Goal: Information Seeking & Learning: Check status

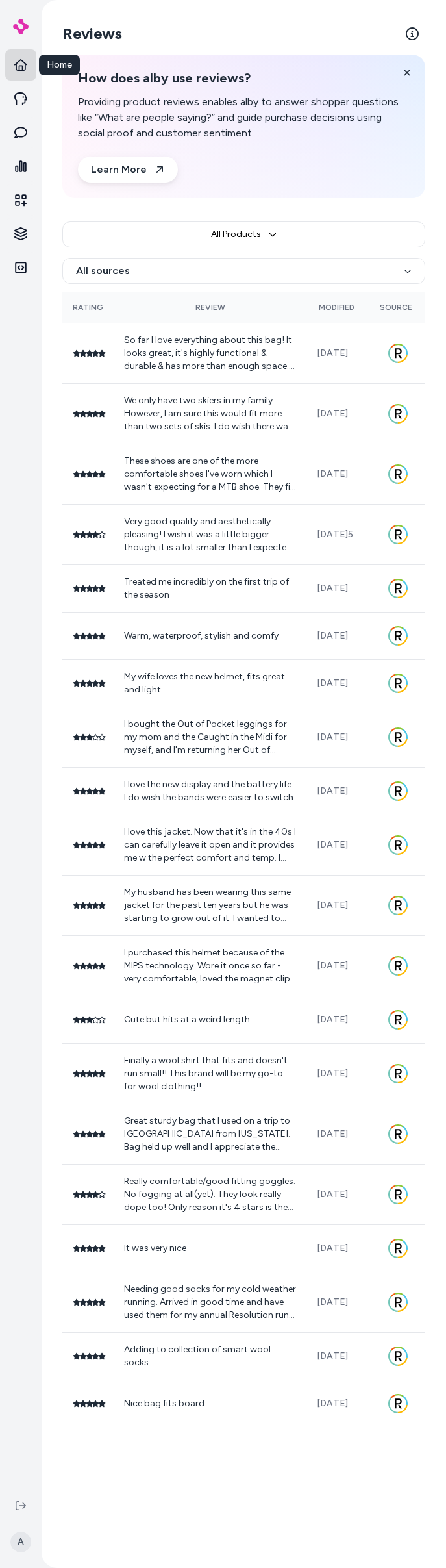
click at [13, 61] on link at bounding box center [21, 65] width 32 height 32
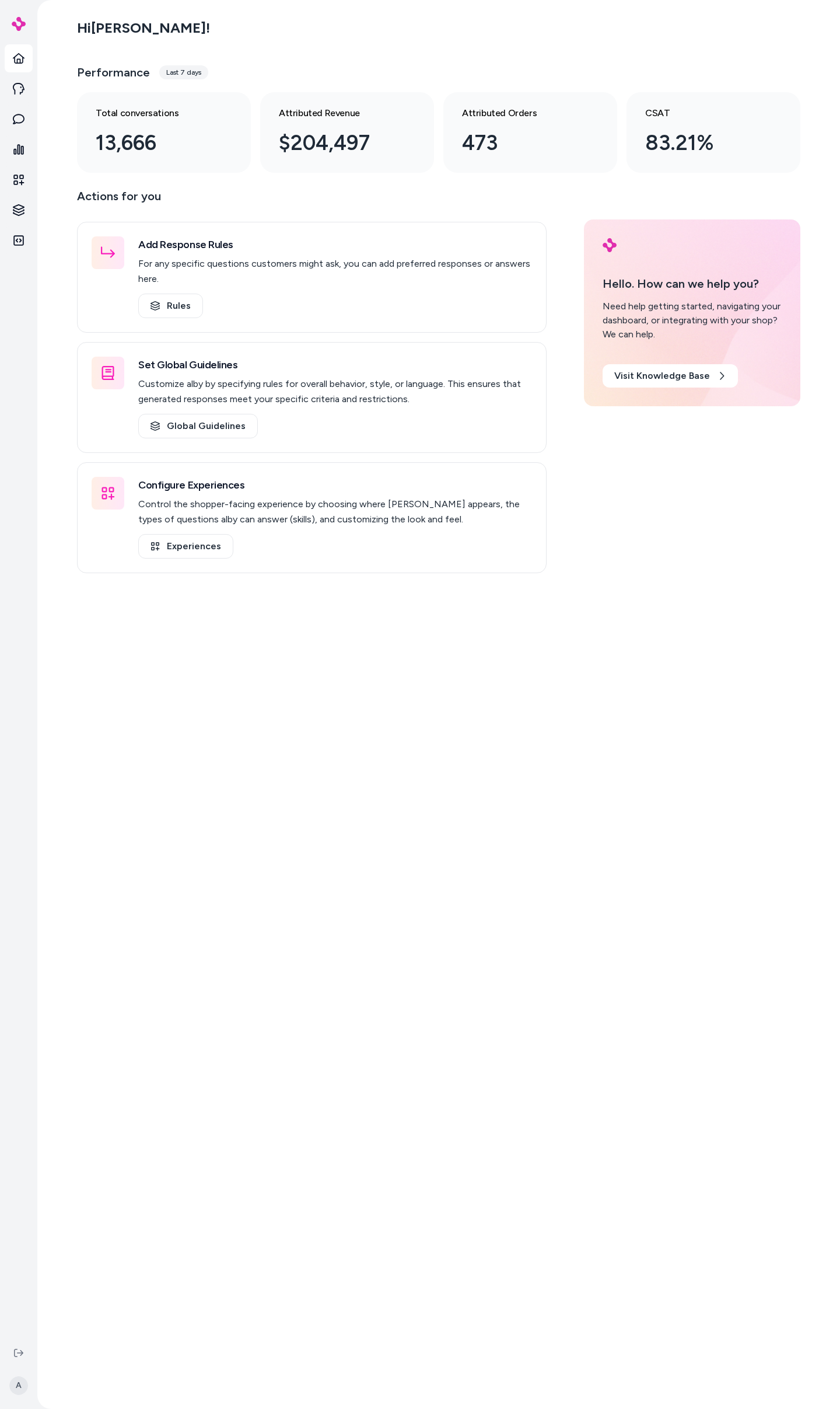
click at [392, 594] on main "Hi [PERSON_NAME] ! Performance Last 7 days Total conversations 13,666 Attribute…" at bounding box center [439, 704] width 747 height 1409
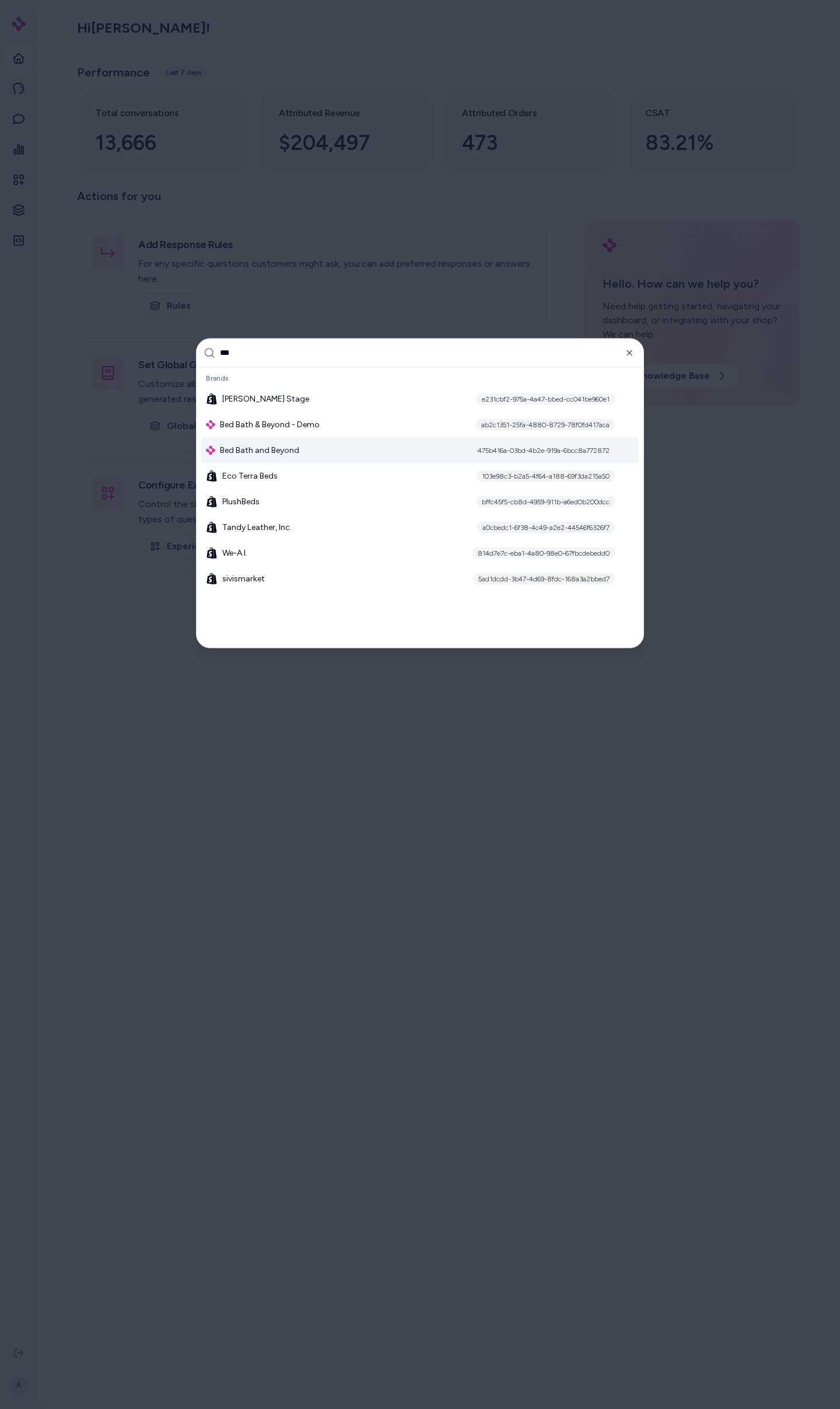
type input "***"
click at [327, 444] on div "Bed Bath and Beyond 475b416a-03bd-4b2e-919a-6bcc8a772872" at bounding box center [420, 450] width 437 height 26
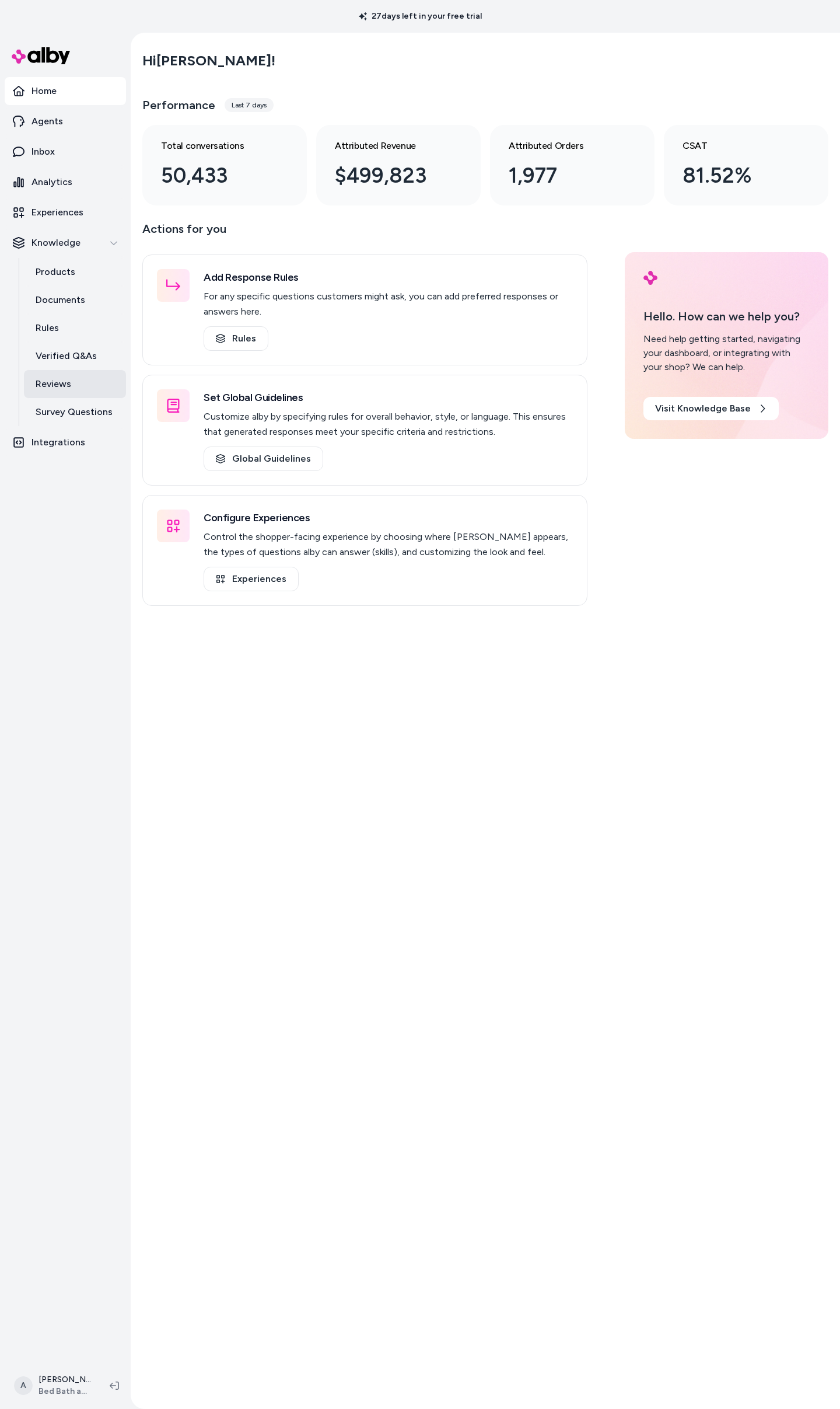
click at [49, 383] on p "Reviews" at bounding box center [53, 384] width 35 height 14
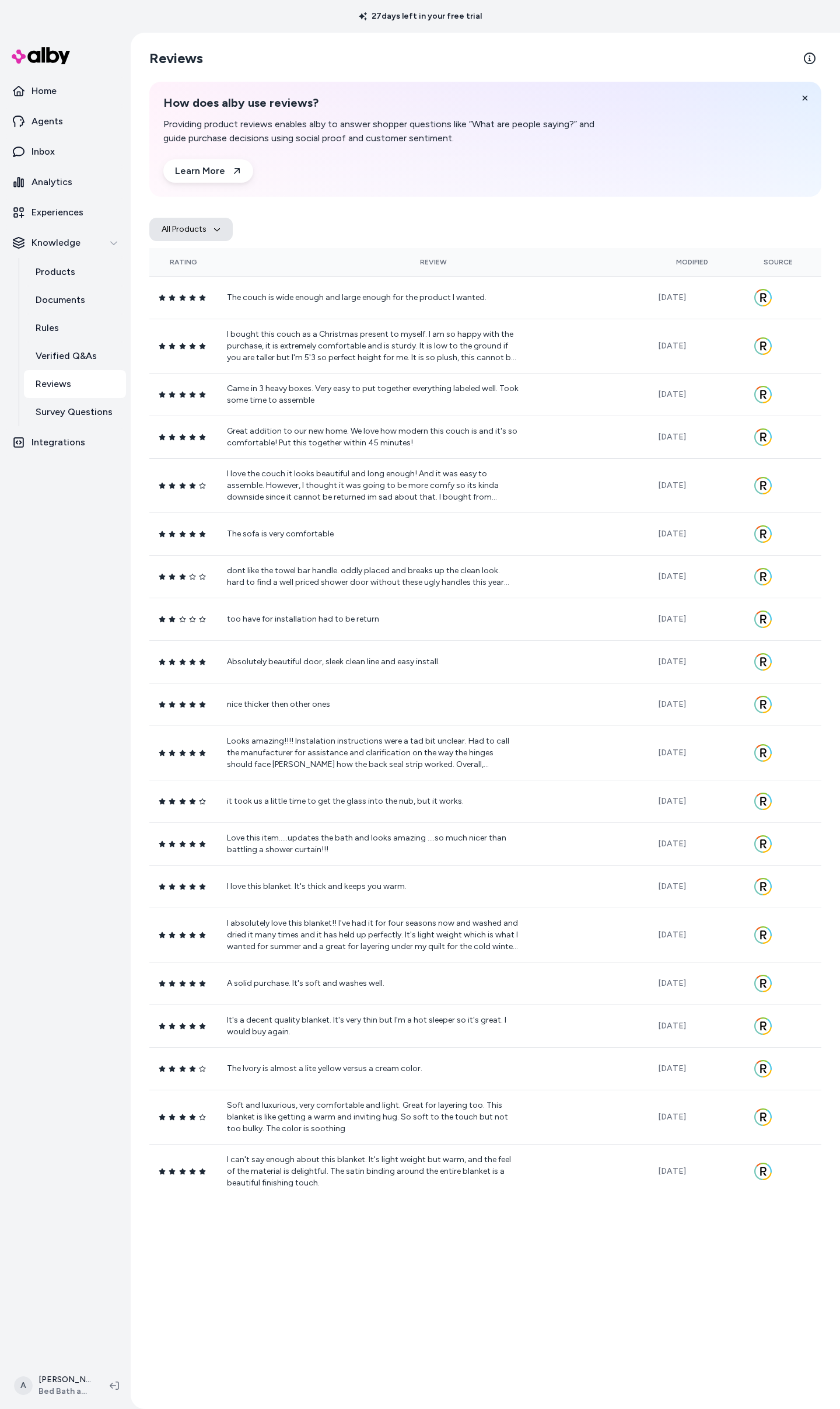
click at [215, 228] on icon "button" at bounding box center [217, 229] width 7 height 7
click at [335, 218] on div "All Products All sources" at bounding box center [485, 229] width 672 height 37
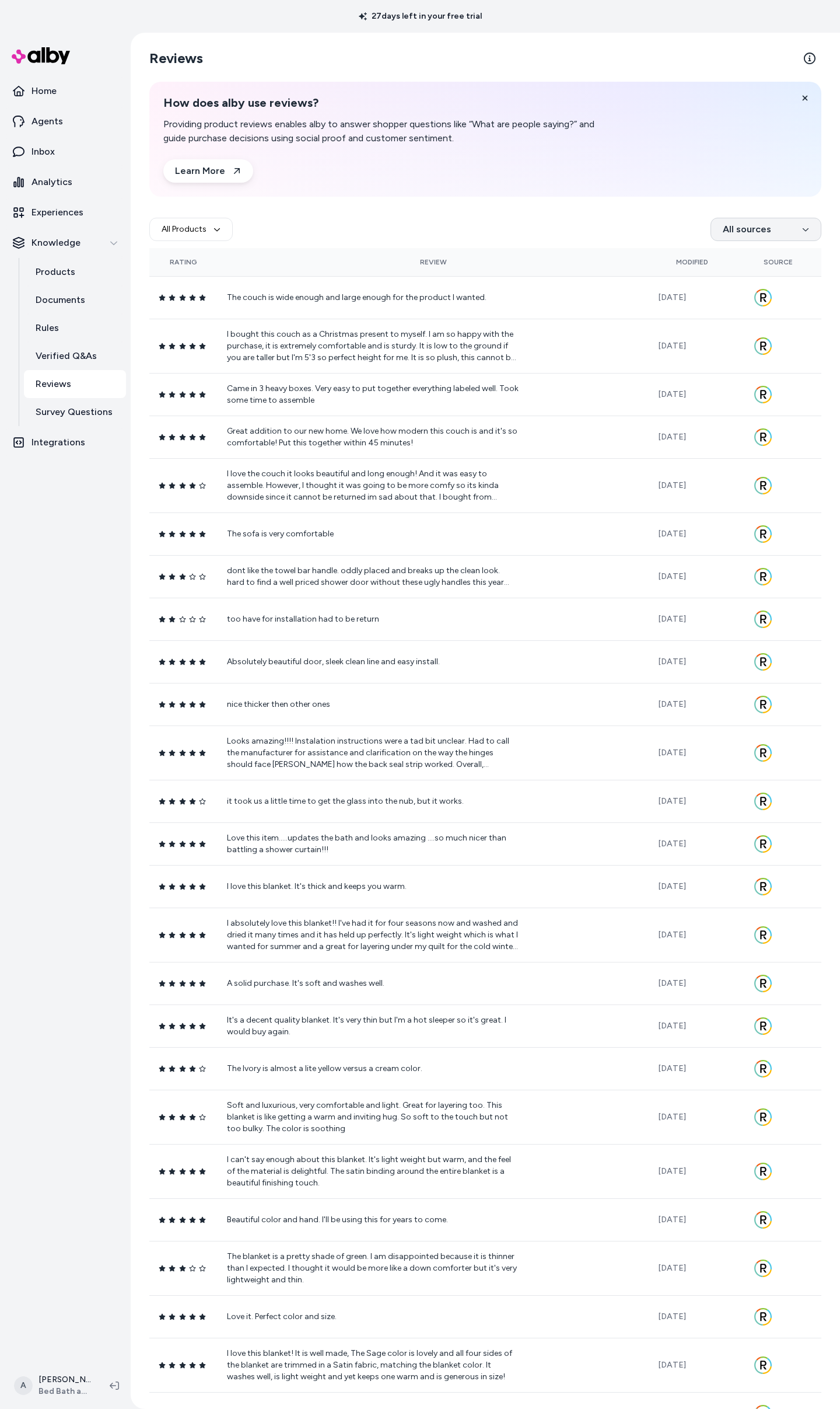
click at [774, 234] on html "27 days left in your free trial Home Agents Inbox Analytics Experiences Knowled…" at bounding box center [420, 704] width 840 height 1409
click at [597, 199] on html "27 days left in your free trial Home Agents Inbox Analytics Experiences Knowled…" at bounding box center [420, 704] width 840 height 1409
